Goal: Transaction & Acquisition: Obtain resource

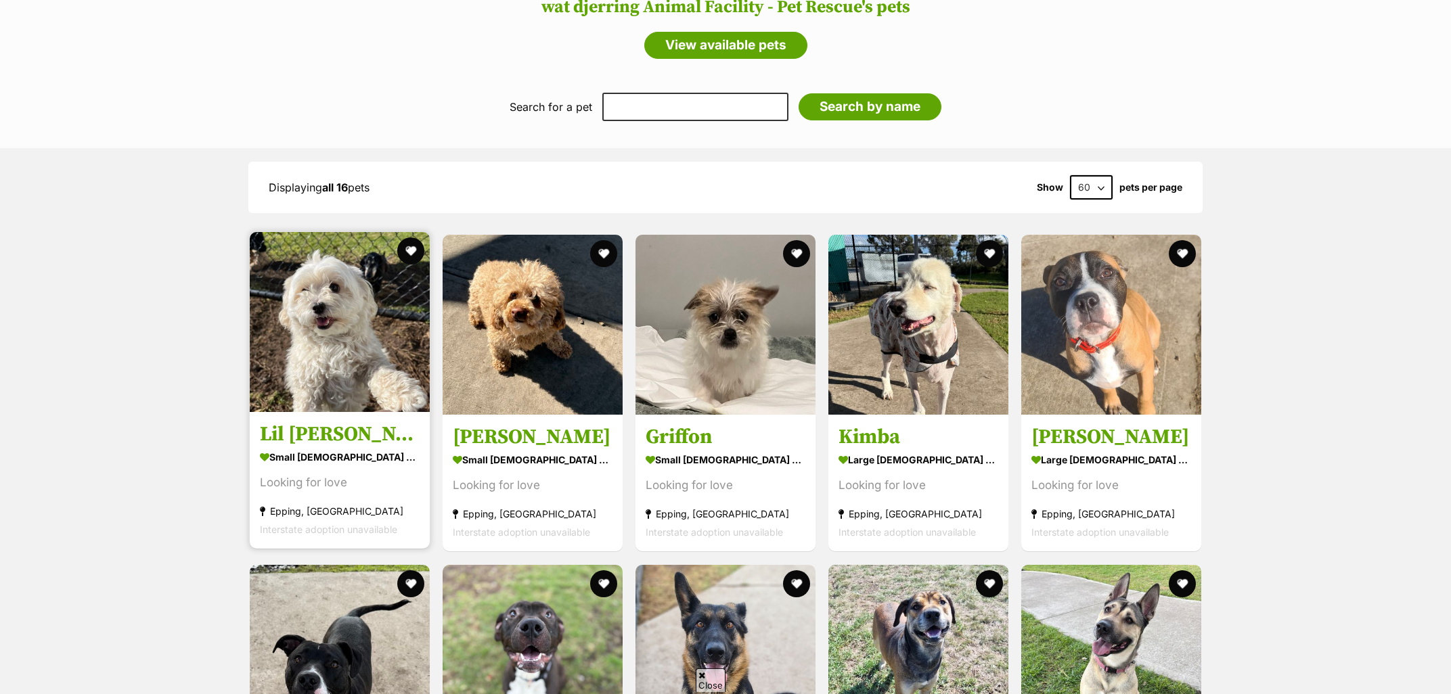
scroll to position [1181, 0]
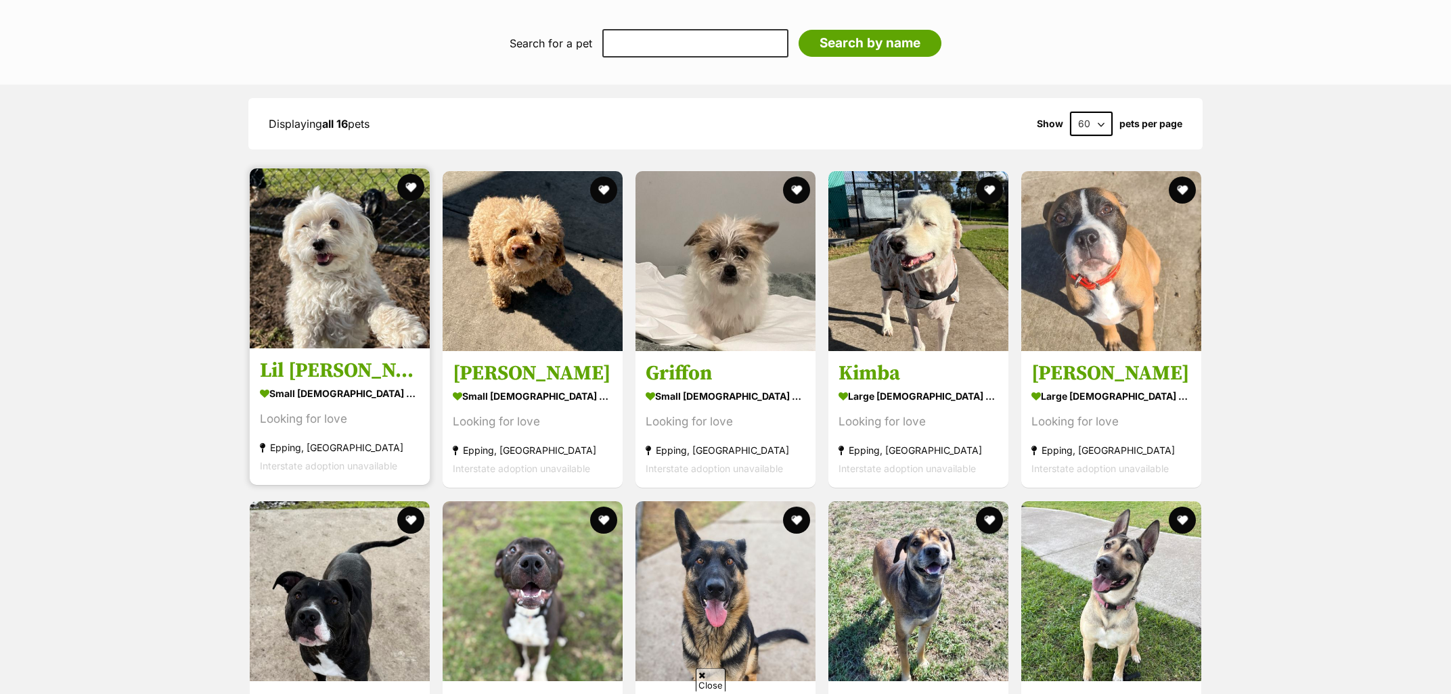
click at [288, 264] on img at bounding box center [340, 259] width 180 height 180
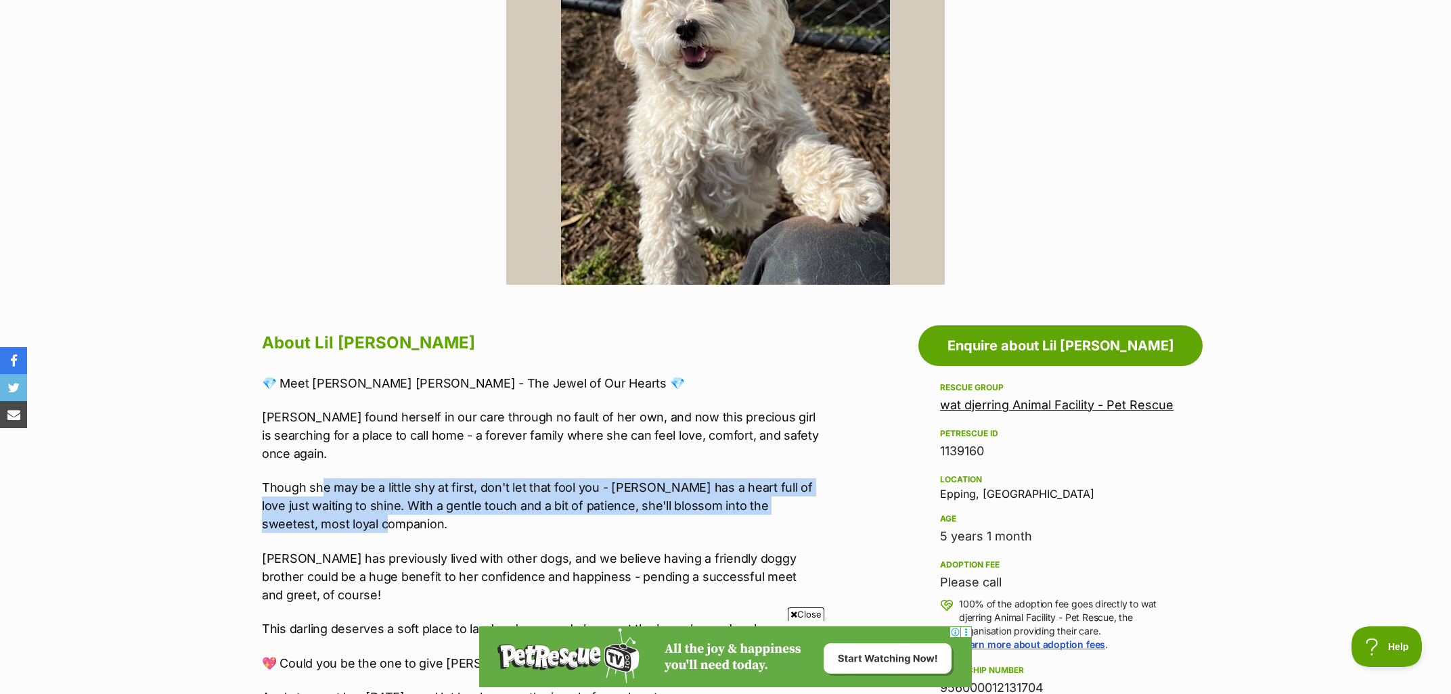
drag, startPoint x: 401, startPoint y: 464, endPoint x: 513, endPoint y: 493, distance: 115.4
click at [514, 495] on div "💎 Meet [PERSON_NAME] [PERSON_NAME] - The Jewel of Our Hearts 💎 [PERSON_NAME] fo…" at bounding box center [541, 540] width 559 height 332
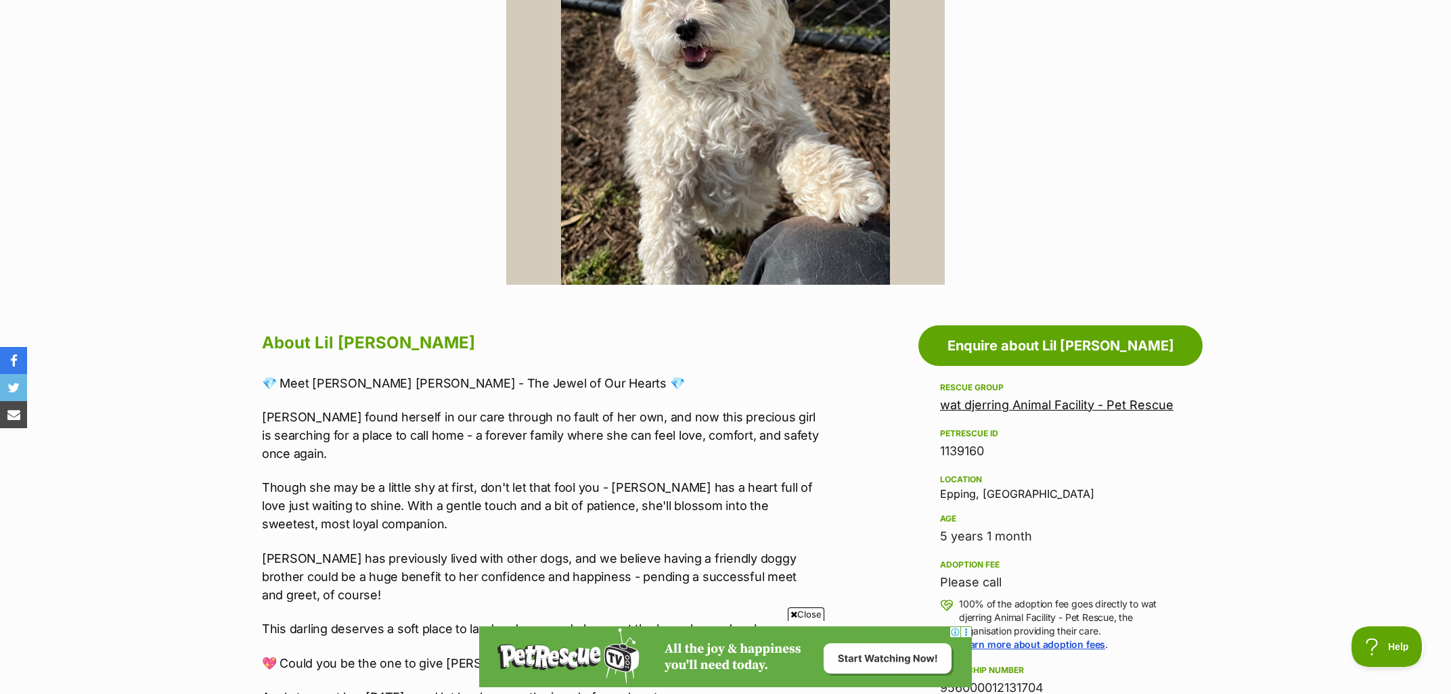
click at [432, 501] on p "Though she may be a little shy at first, don't let that fool you - Ruby has a h…" at bounding box center [541, 505] width 559 height 55
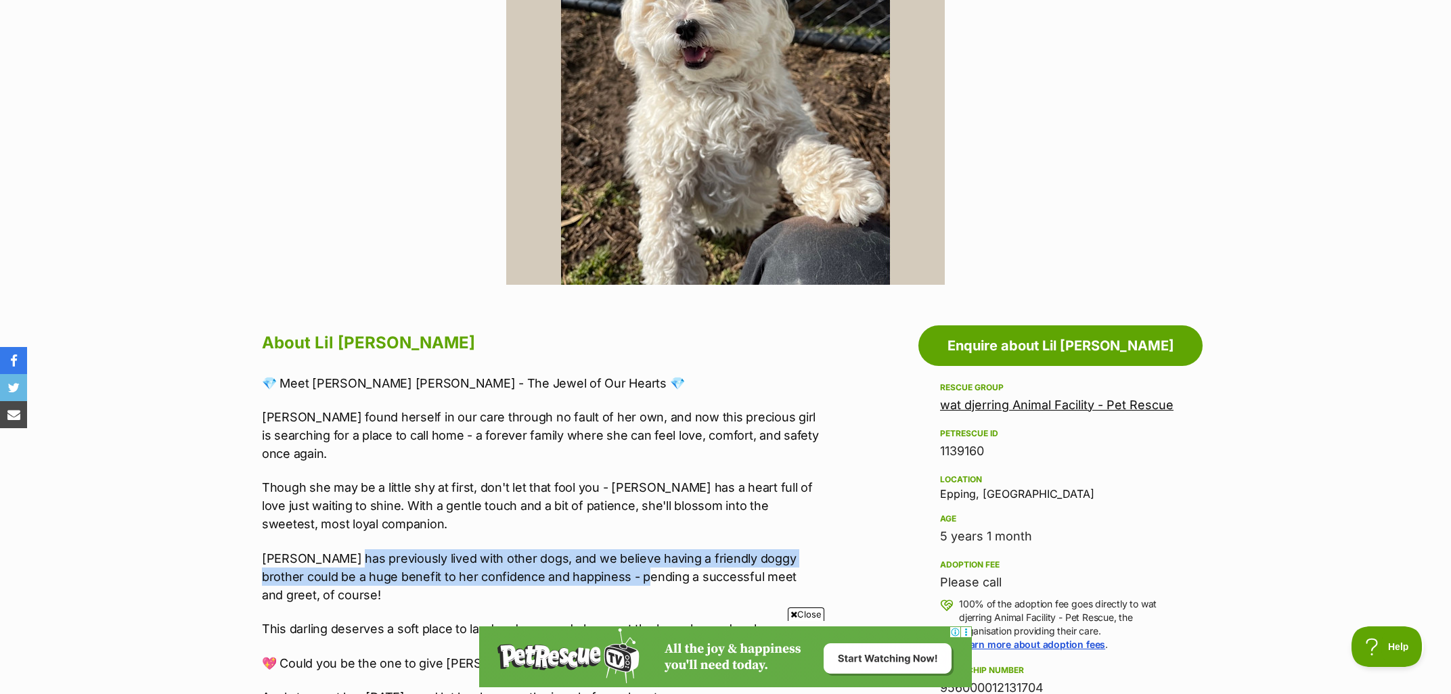
drag, startPoint x: 345, startPoint y: 539, endPoint x: 600, endPoint y: 567, distance: 256.7
click at [600, 567] on div "💎 Meet Lil Miss Ruby - The Jewel of Our Hearts 💎 Ruby found herself in our care…" at bounding box center [541, 540] width 559 height 332
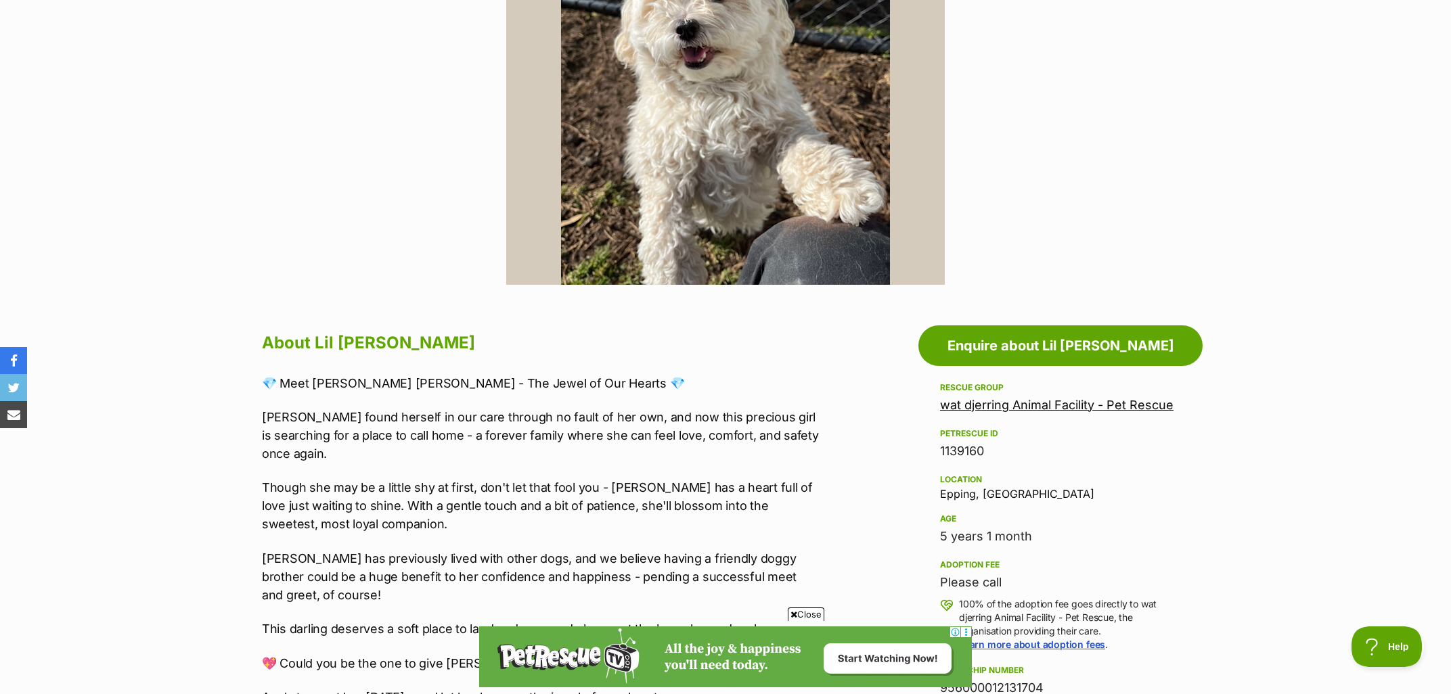
click at [740, 499] on p "Though she may be a little shy at first, don't let that fool you - Ruby has a h…" at bounding box center [541, 505] width 559 height 55
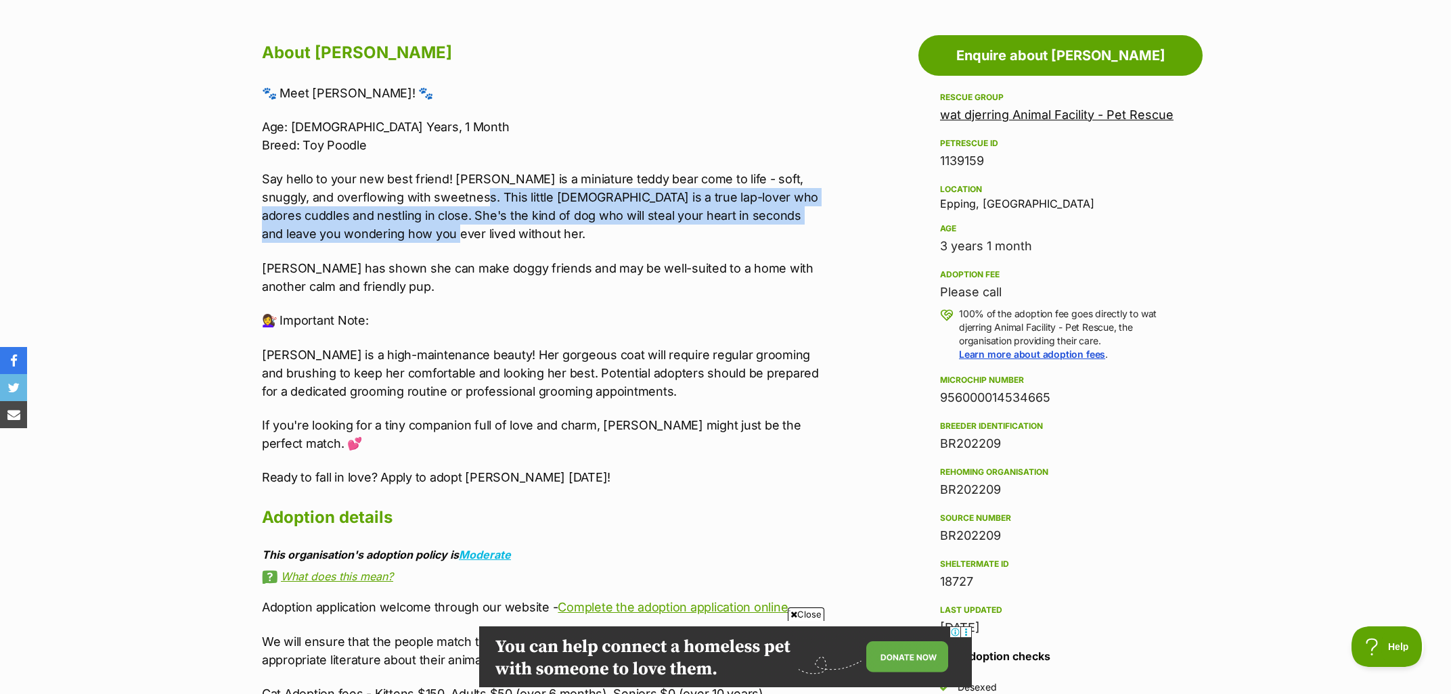
drag, startPoint x: 463, startPoint y: 189, endPoint x: 445, endPoint y: 231, distance: 46.4
click at [445, 231] on p "Say hello to your new best friend! Lola is a miniature teddy bear come to life …" at bounding box center [541, 206] width 559 height 73
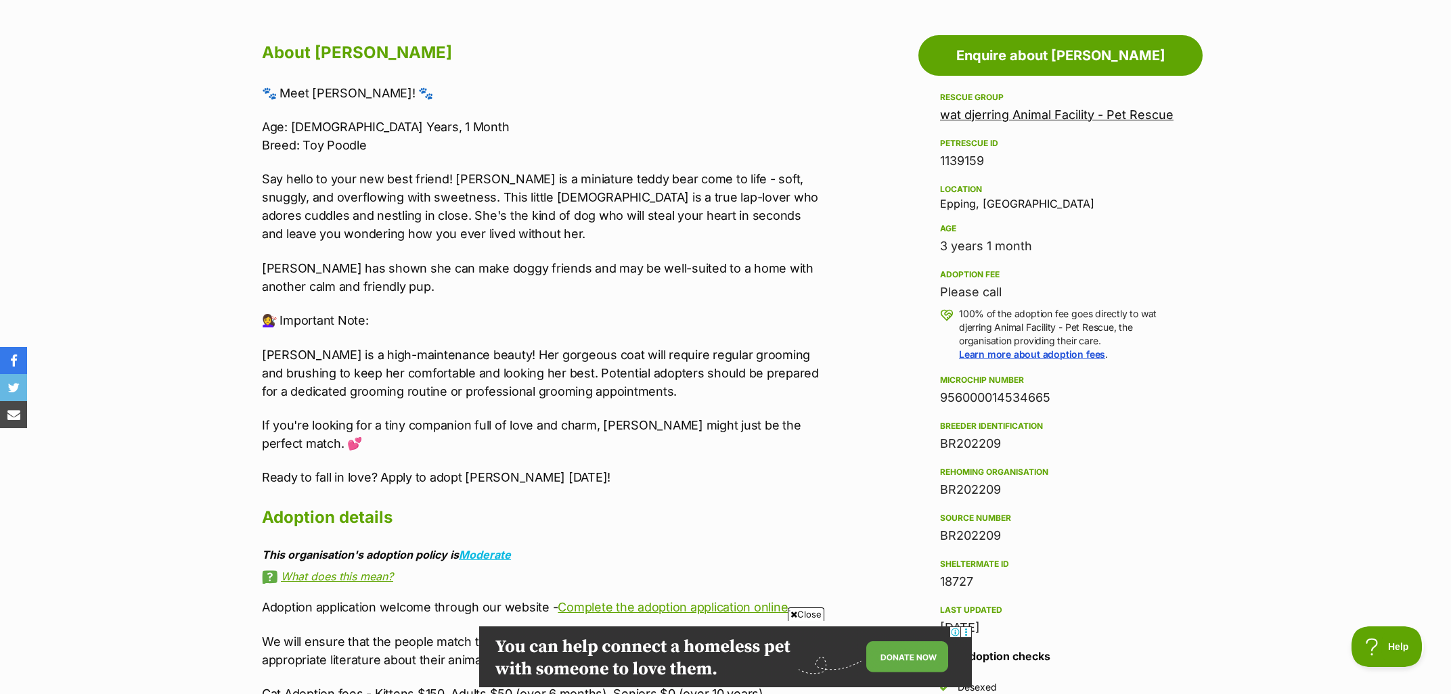
click at [421, 239] on p "Say hello to your new best friend! Lola is a miniature teddy bear come to life …" at bounding box center [541, 206] width 559 height 73
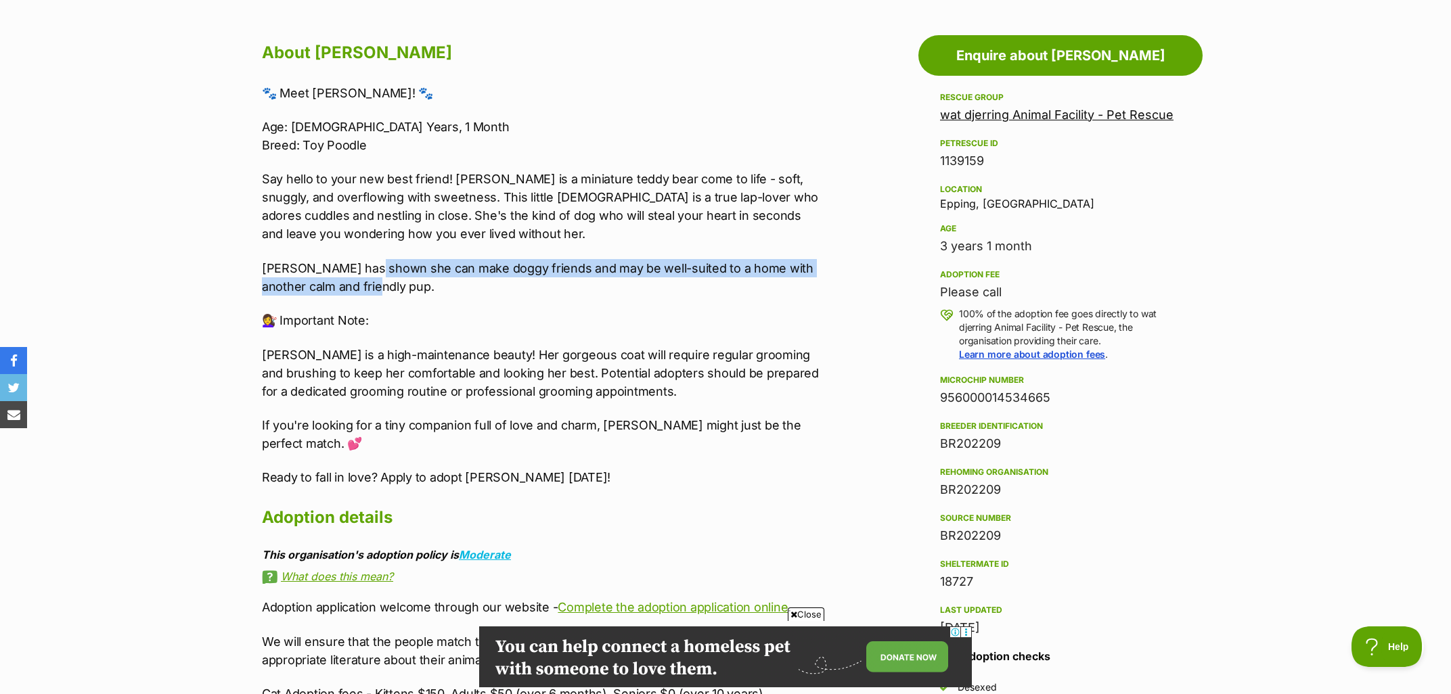
drag, startPoint x: 376, startPoint y: 265, endPoint x: 591, endPoint y: 280, distance: 216.4
click at [591, 280] on p "Lola has shown she can make doggy friends and may be well-suited to a home with…" at bounding box center [541, 277] width 559 height 37
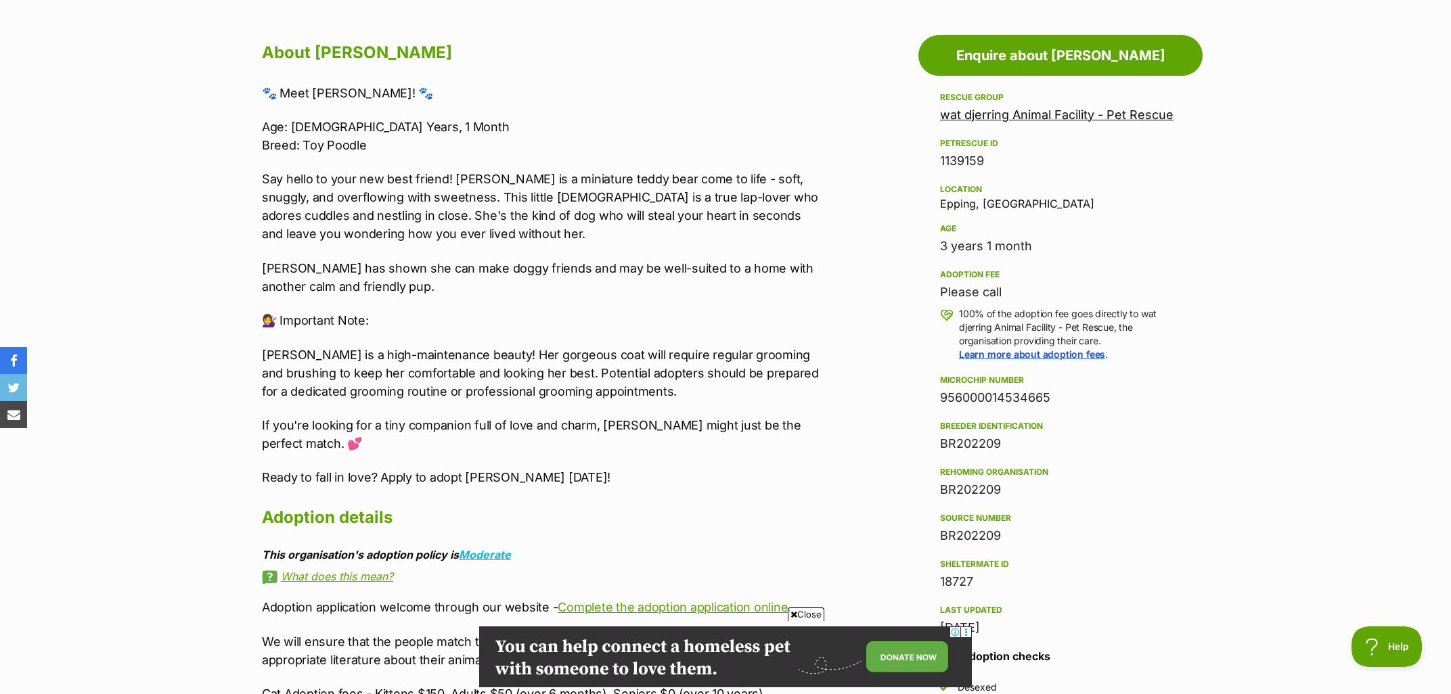
click at [468, 289] on p "Lola has shown she can make doggy friends and may be well-suited to a home with…" at bounding box center [541, 277] width 559 height 37
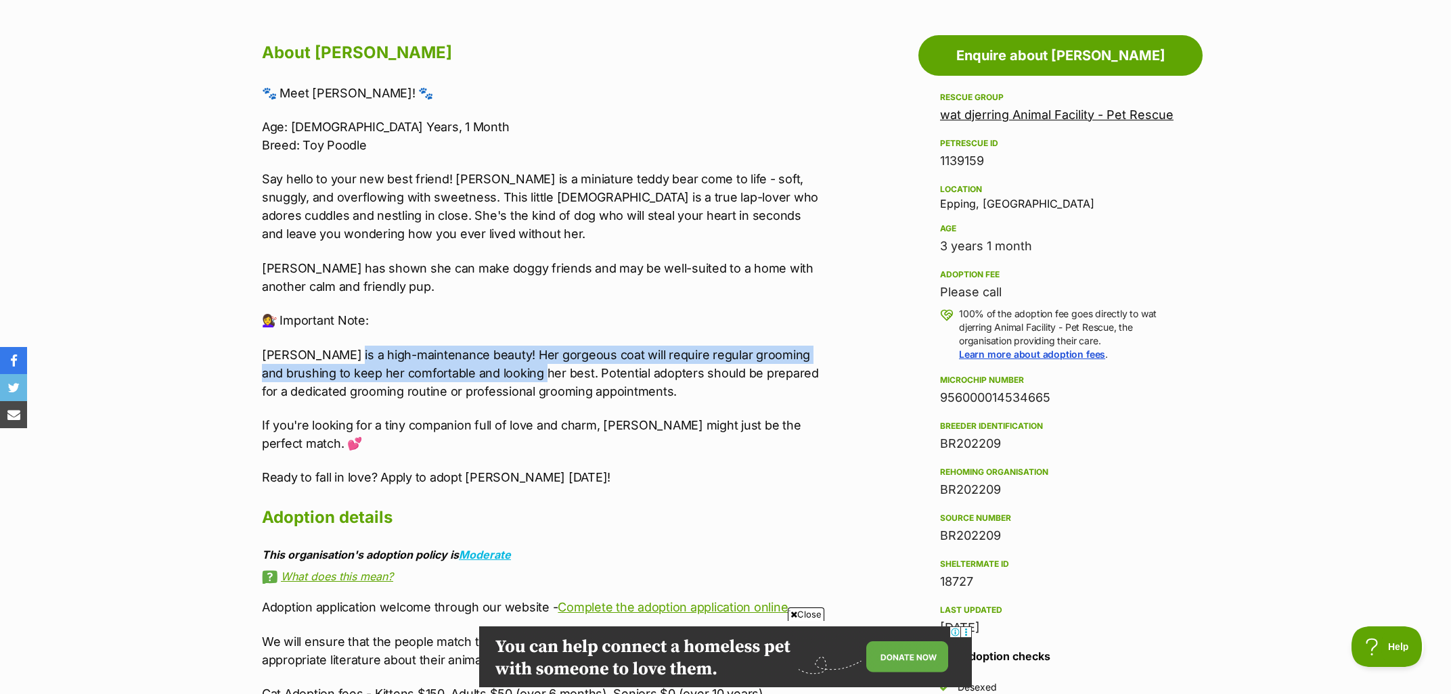
drag, startPoint x: 336, startPoint y: 351, endPoint x: 504, endPoint y: 375, distance: 169.5
click at [504, 375] on p "Lola is a high-maintenance beauty! Her gorgeous coat will require regular groom…" at bounding box center [541, 373] width 559 height 55
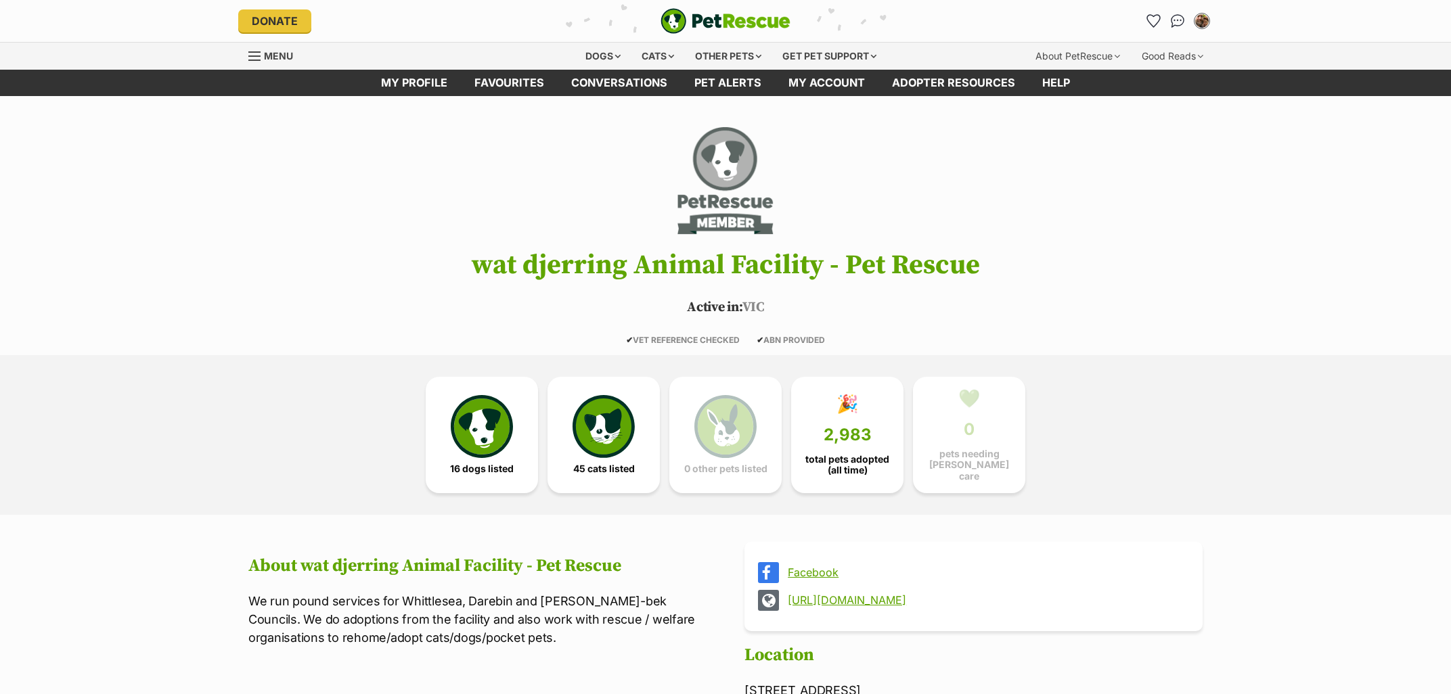
scroll to position [1181, 0]
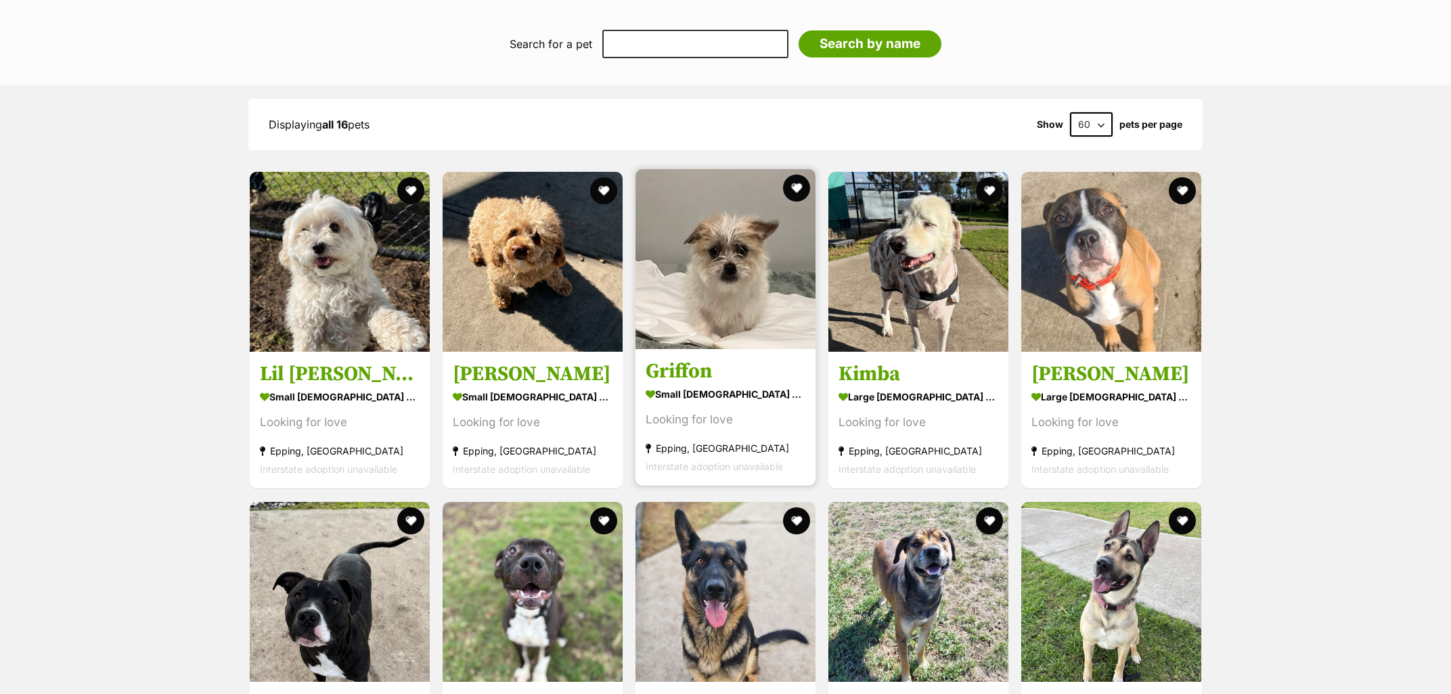
click at [712, 227] on img at bounding box center [725, 259] width 180 height 180
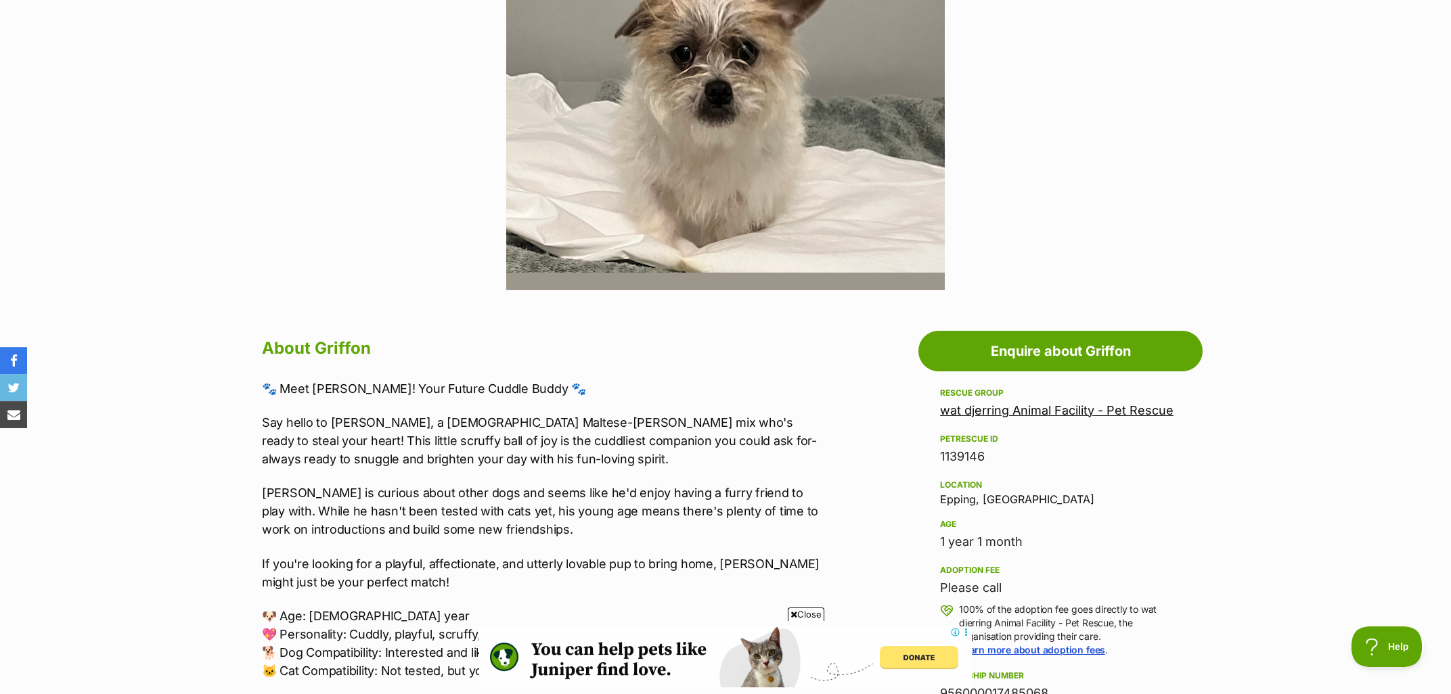
scroll to position [507, 0]
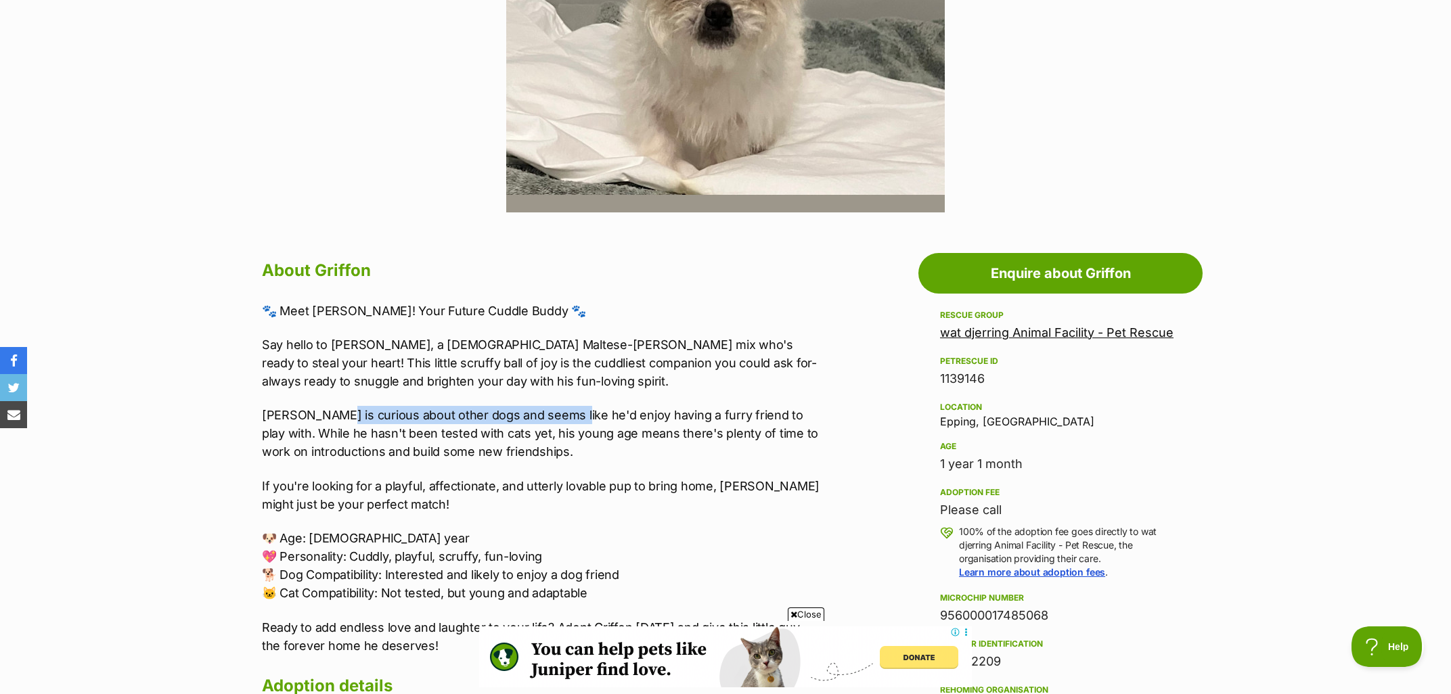
drag, startPoint x: 510, startPoint y: 418, endPoint x: 558, endPoint y: 415, distance: 48.2
click at [558, 415] on p "[PERSON_NAME] is curious about other dogs and seems like he'd enjoy having a fu…" at bounding box center [541, 433] width 559 height 55
click at [652, 448] on p "[PERSON_NAME] is curious about other dogs and seems like he'd enjoy having a fu…" at bounding box center [541, 433] width 559 height 55
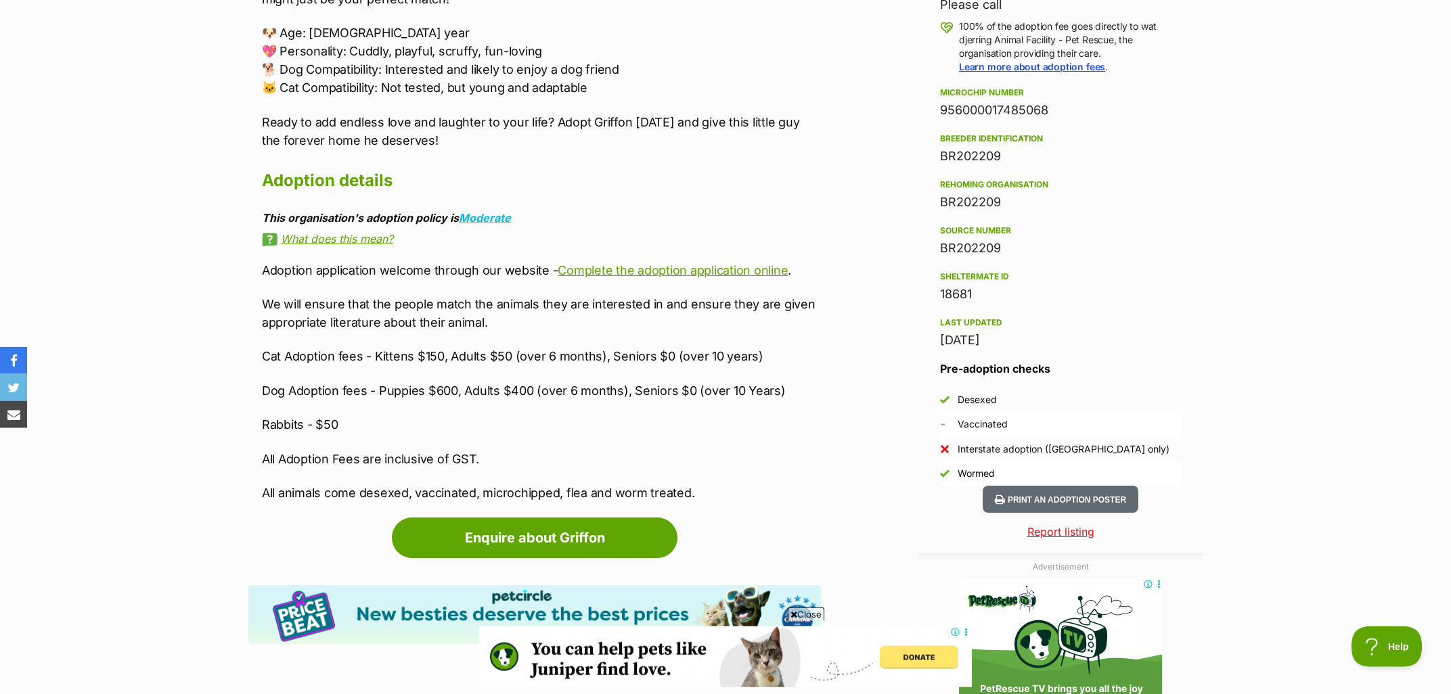
scroll to position [1015, 0]
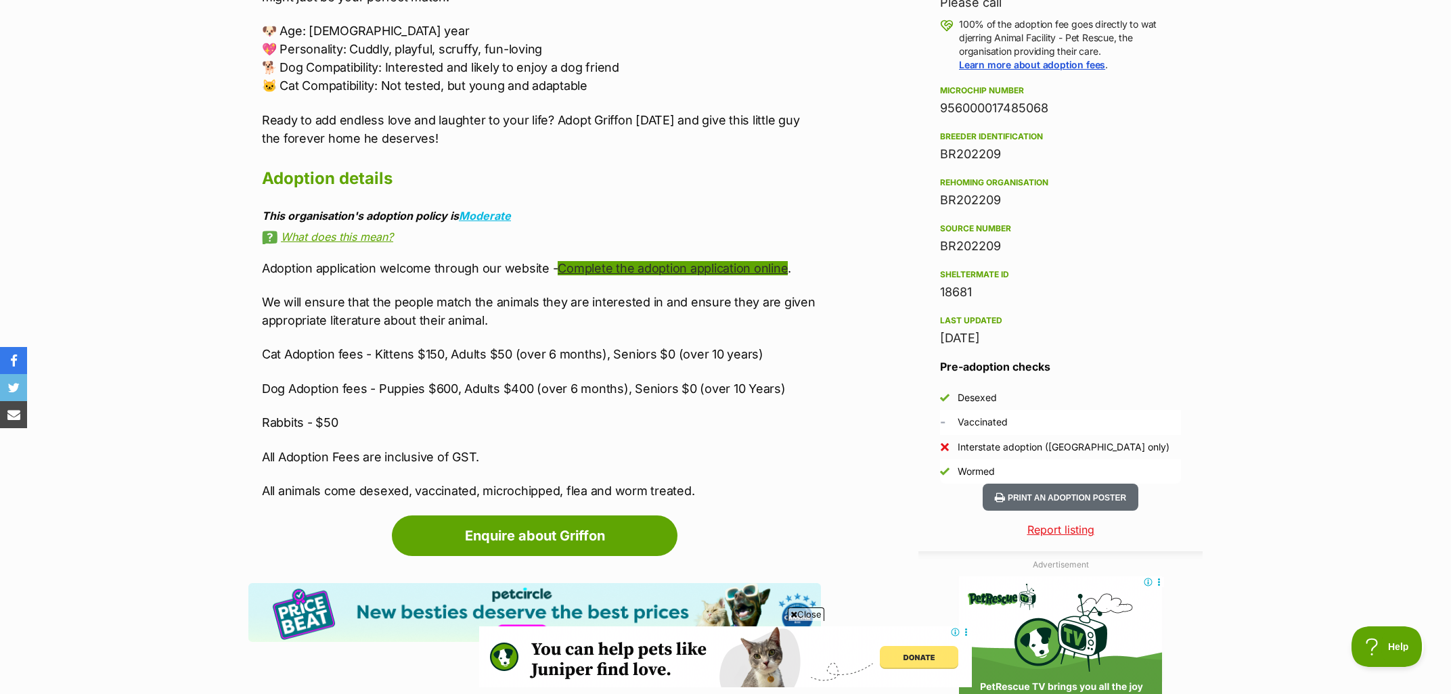
click at [697, 263] on link "Complete the adoption application online" at bounding box center [673, 268] width 230 height 14
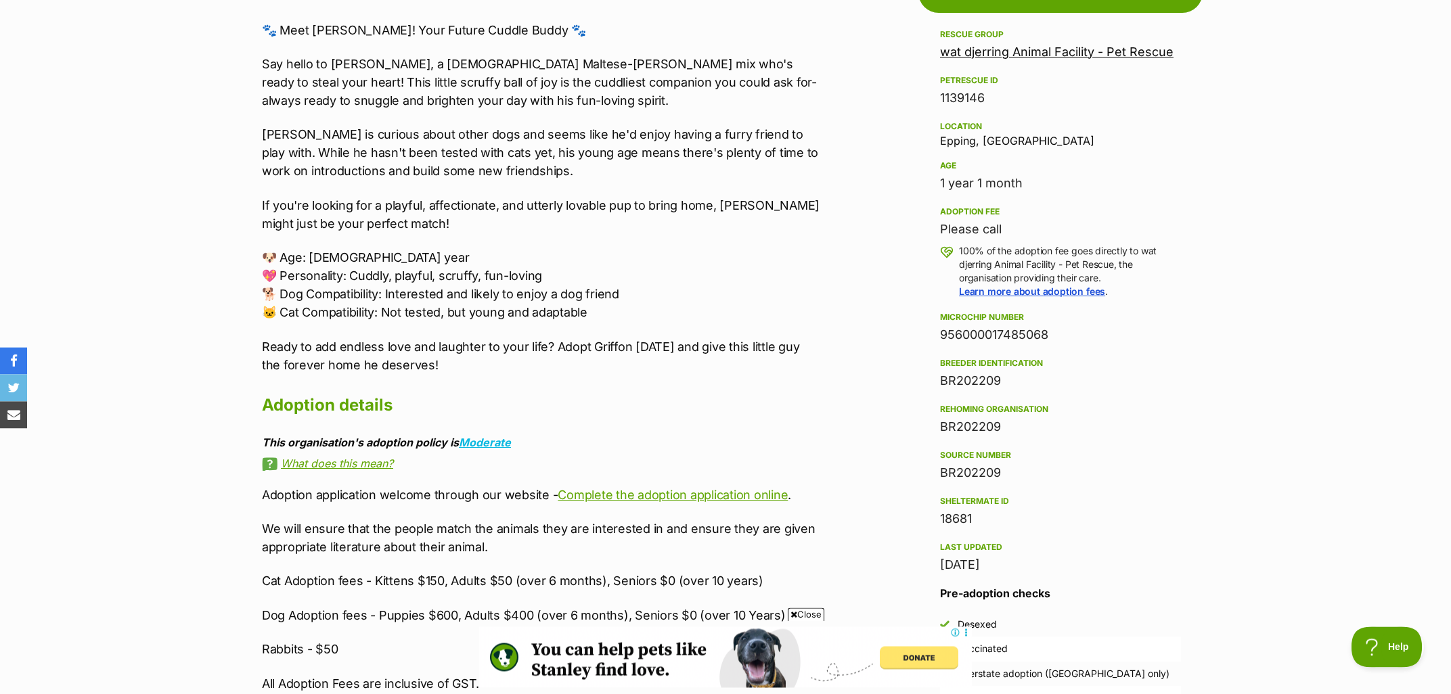
scroll to position [798, 0]
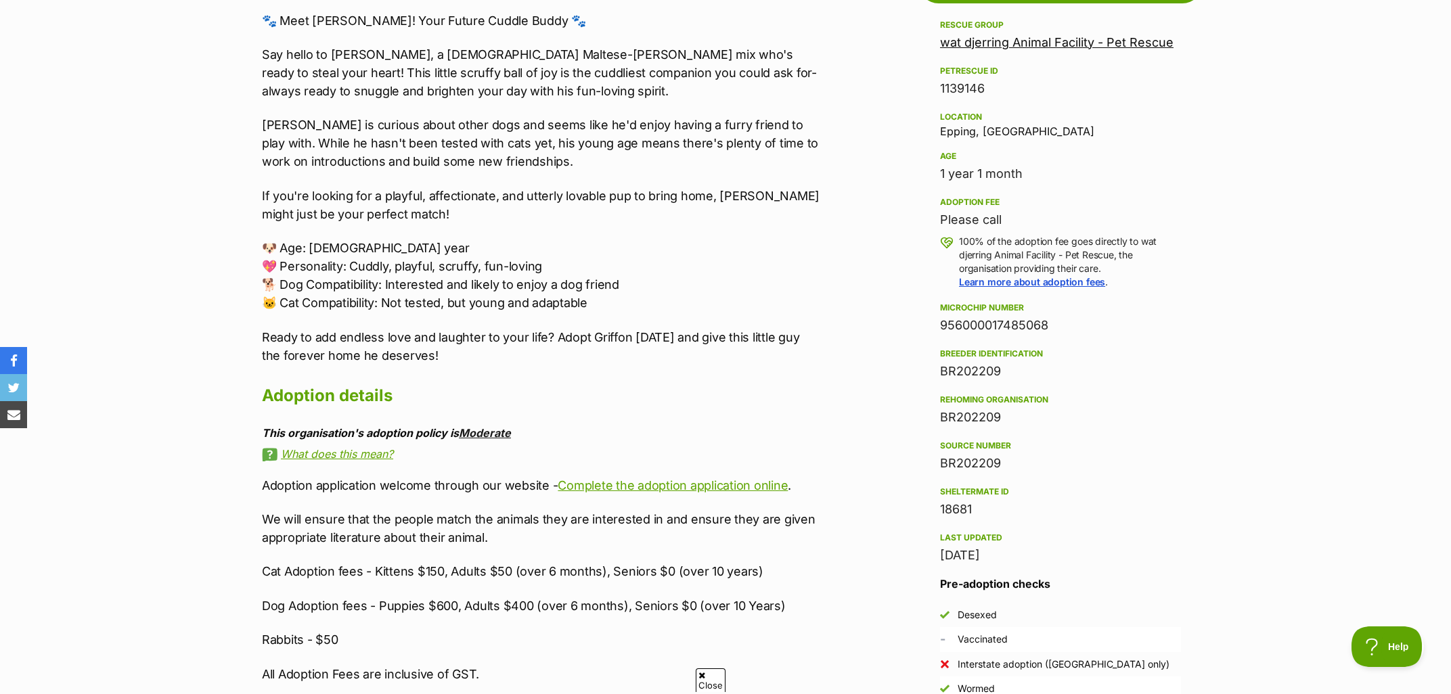
click at [501, 433] on link "Moderate" at bounding box center [485, 433] width 52 height 14
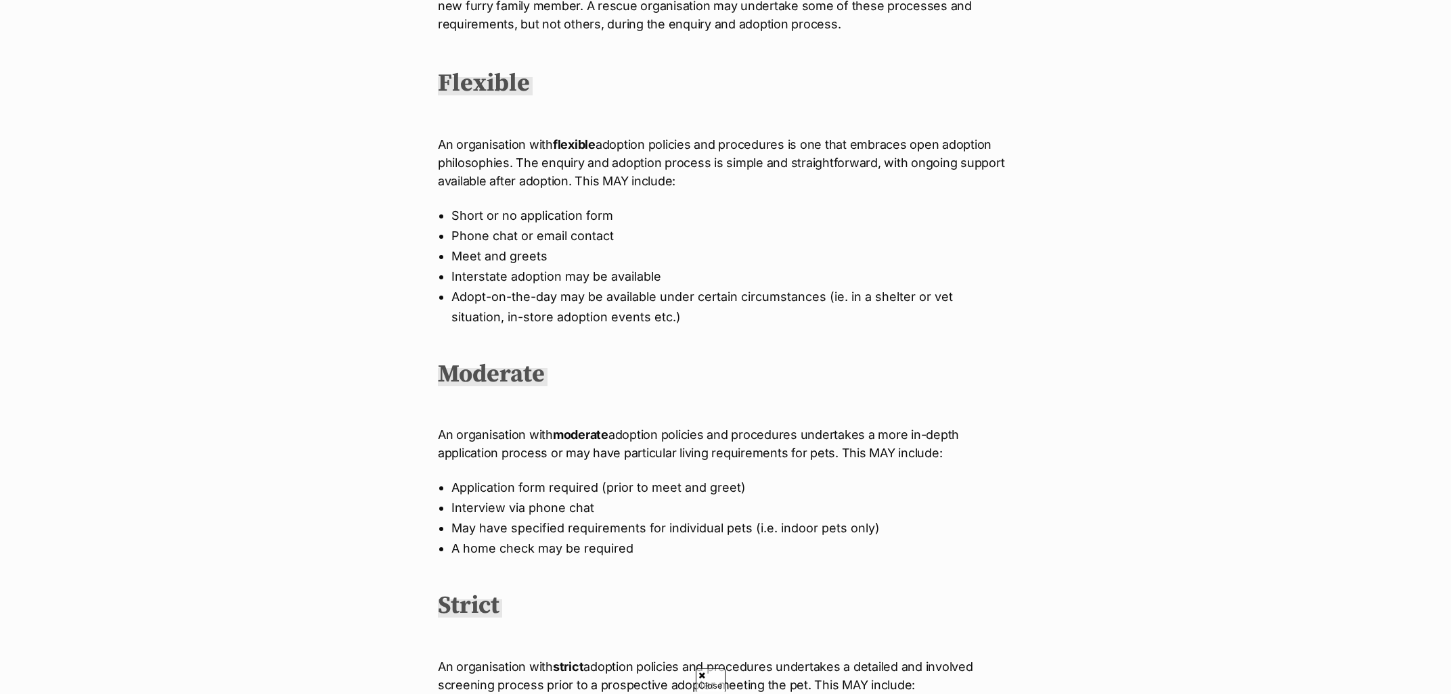
scroll to position [363, 0]
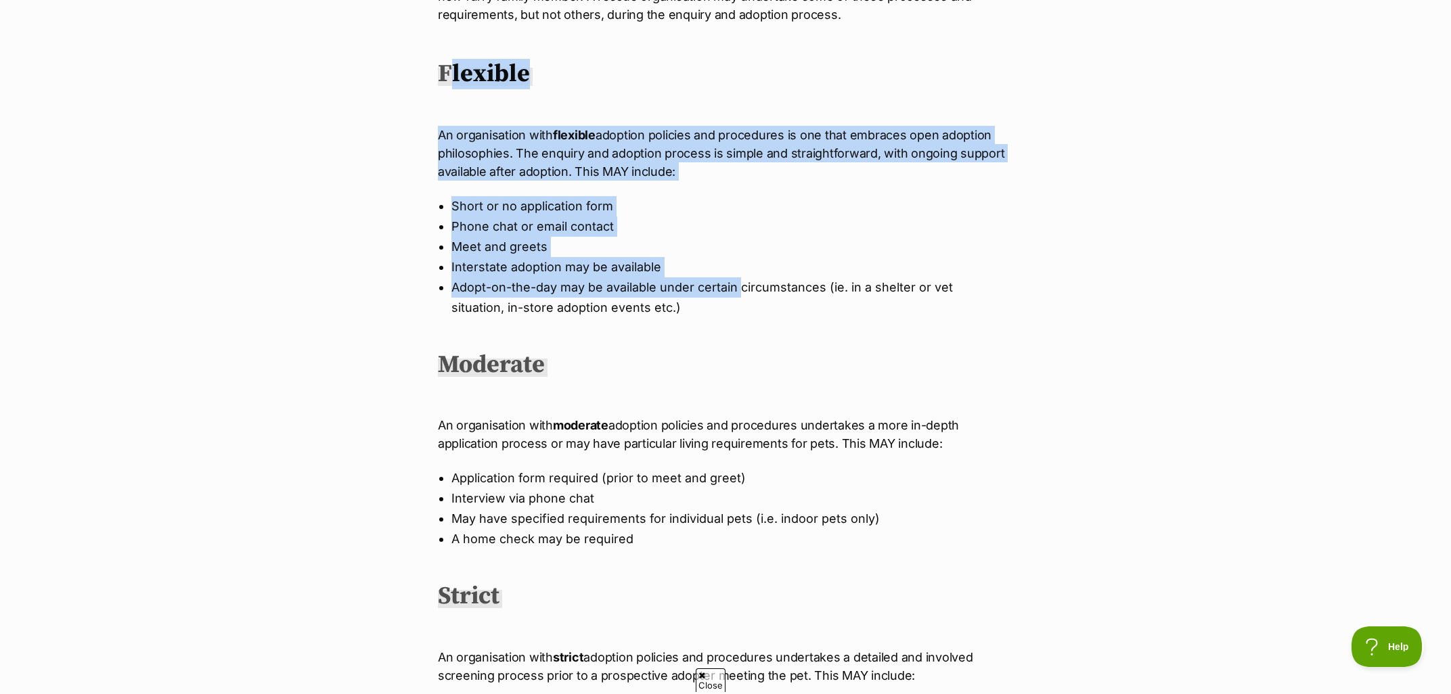
drag, startPoint x: 451, startPoint y: 111, endPoint x: 738, endPoint y: 277, distance: 332.3
click at [738, 277] on div "These policy-level descriptions are intended as a guide only, to help adopters …" at bounding box center [725, 449] width 575 height 992
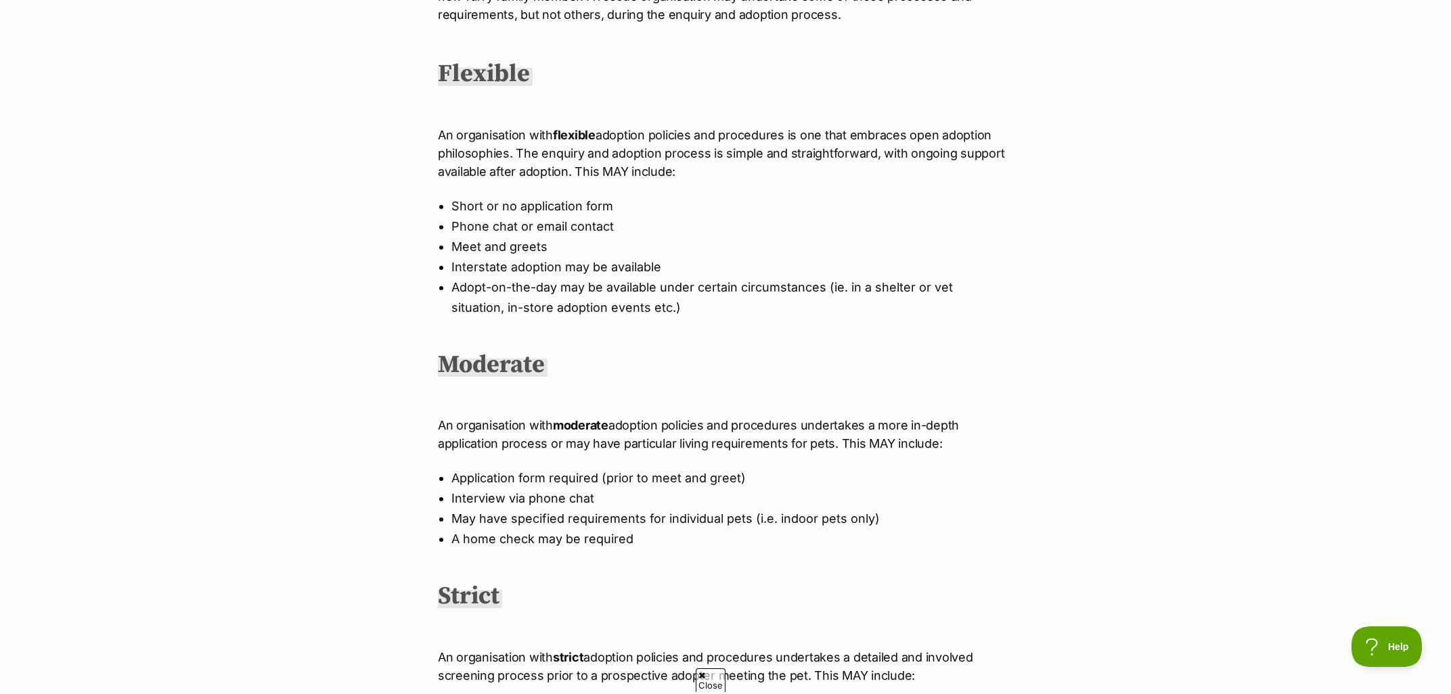
click at [744, 325] on div "These policy-level descriptions are intended as a guide only, to help adopters …" at bounding box center [725, 449] width 575 height 992
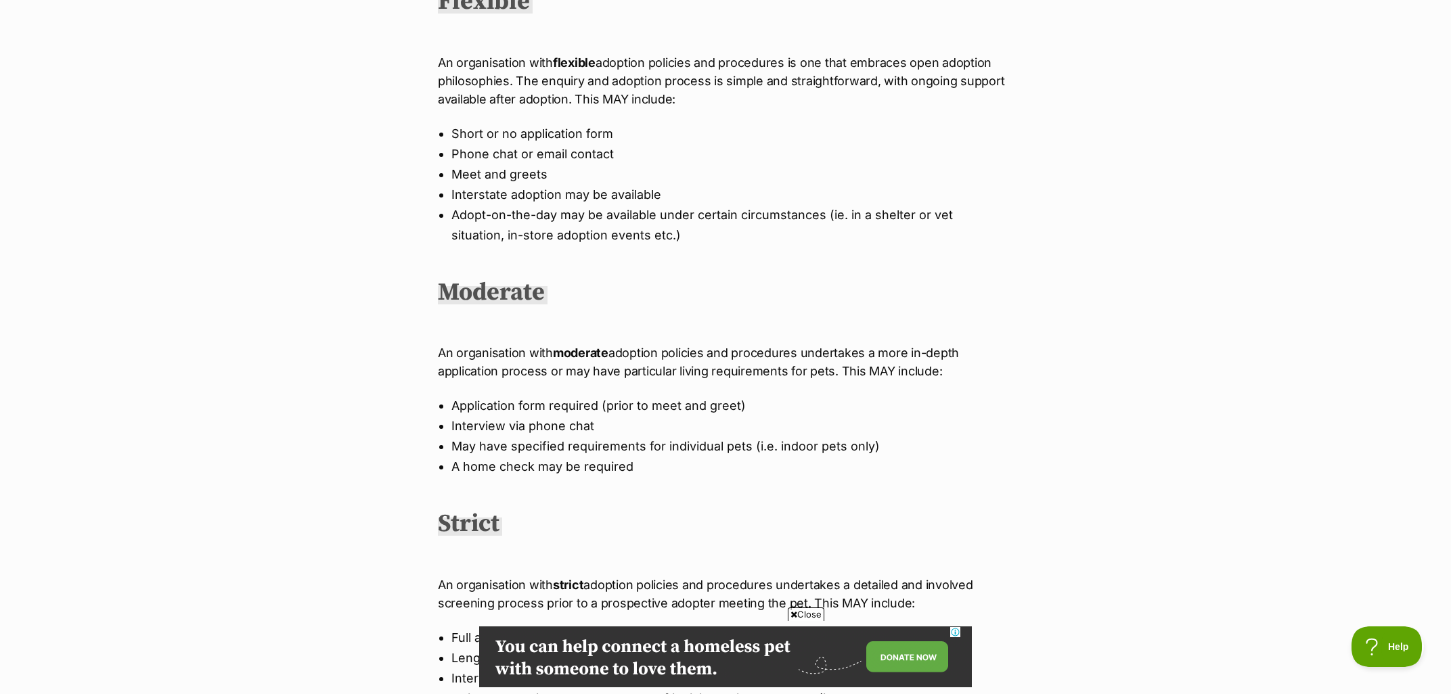
scroll to position [0, 0]
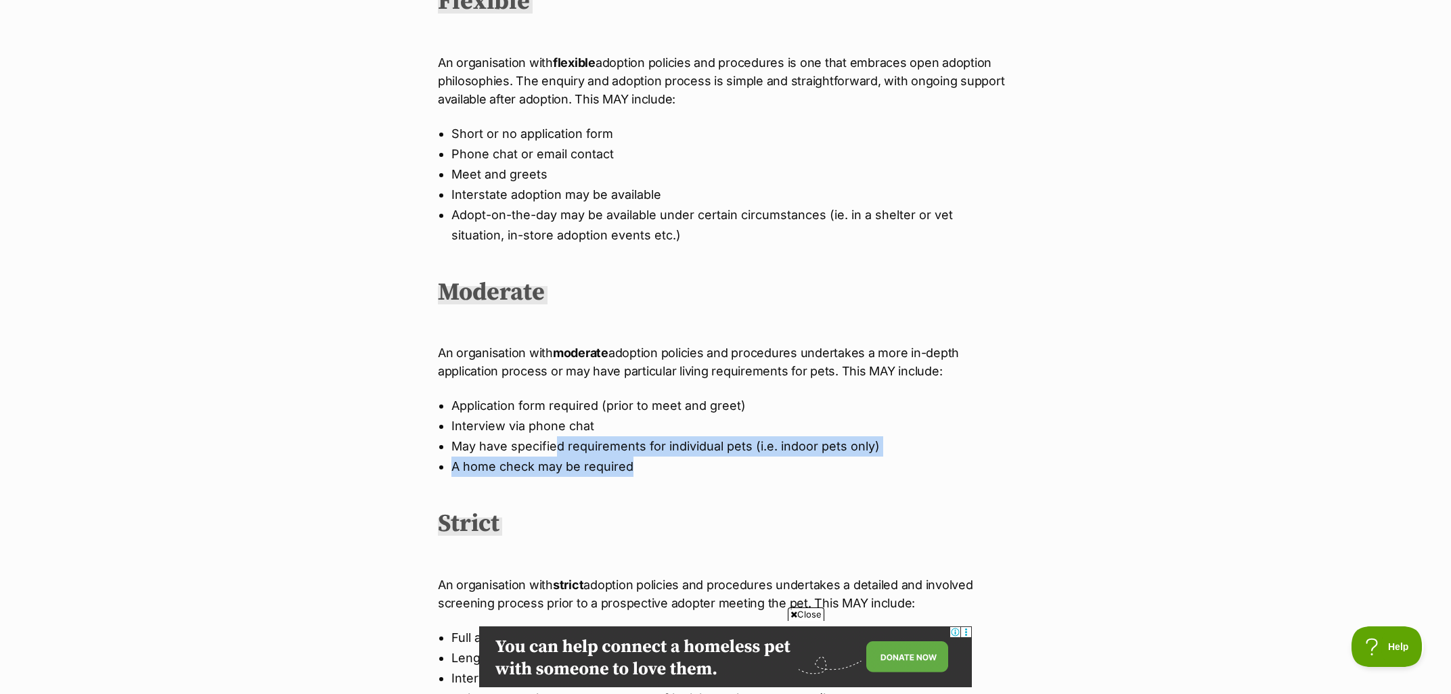
drag, startPoint x: 645, startPoint y: 471, endPoint x: 482, endPoint y: 434, distance: 167.1
click at [487, 436] on ul "Application form required (prior to meet and greet) Interview via phone chat Ma…" at bounding box center [725, 436] width 575 height 81
click at [471, 465] on li "A home check may be required" at bounding box center [725, 467] width 548 height 20
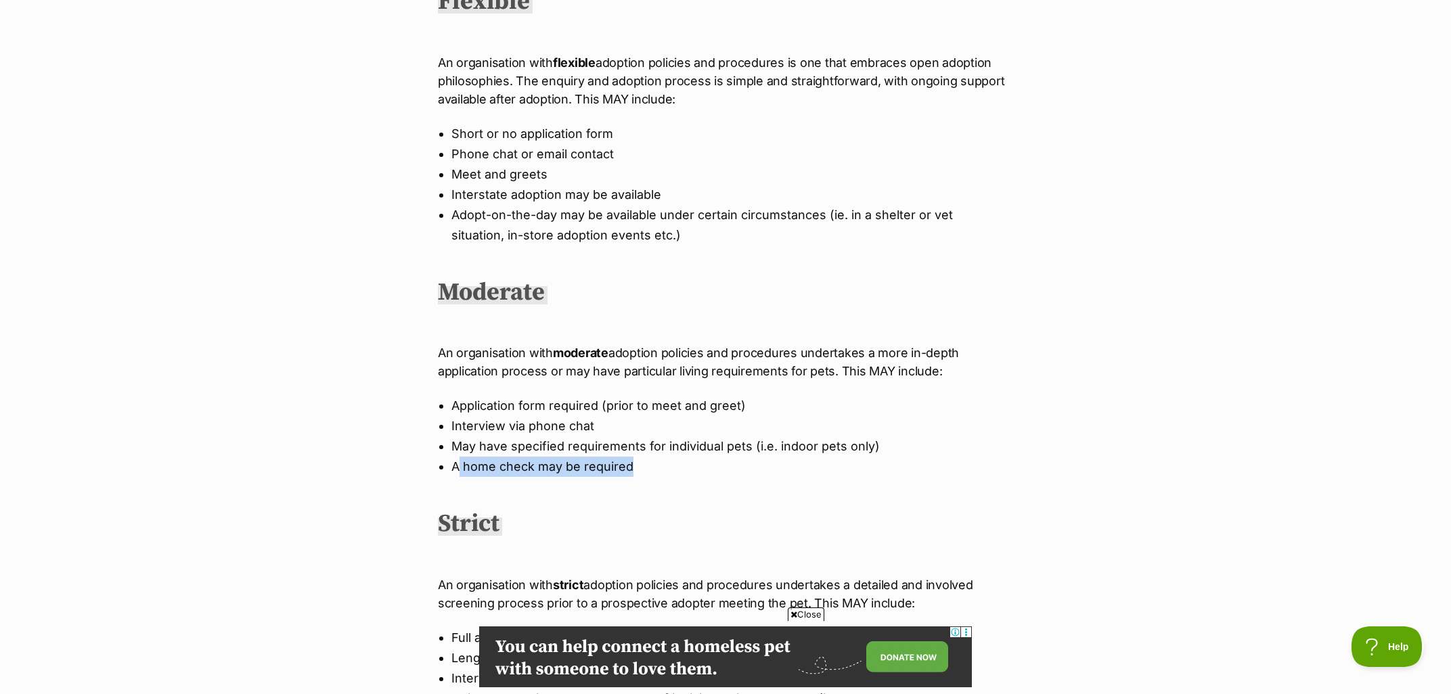
drag, startPoint x: 457, startPoint y: 466, endPoint x: 710, endPoint y: 473, distance: 253.2
click at [710, 473] on li "A home check may be required" at bounding box center [725, 467] width 548 height 20
click at [708, 472] on li "A home check may be required" at bounding box center [725, 467] width 548 height 20
